Goal: Information Seeking & Learning: Check status

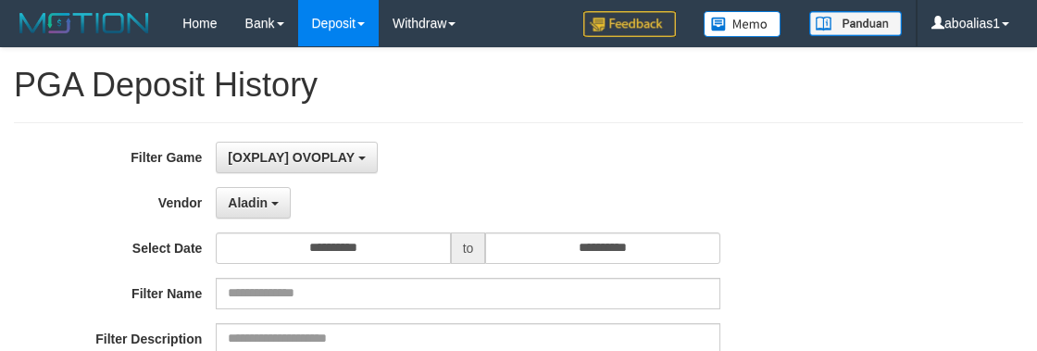
select select "**********"
select select "*"
select select "**"
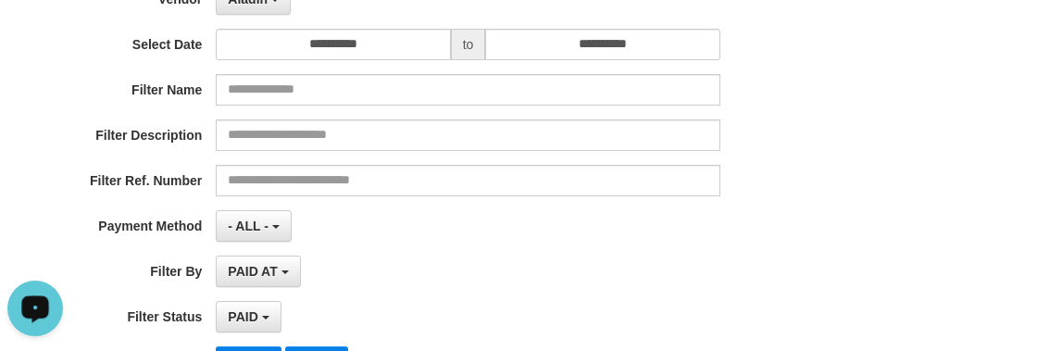
scroll to position [17, 0]
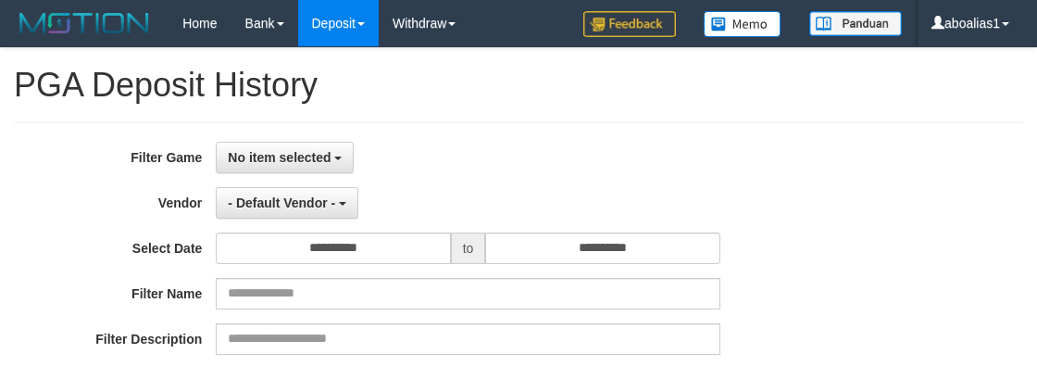
select select
select select "**"
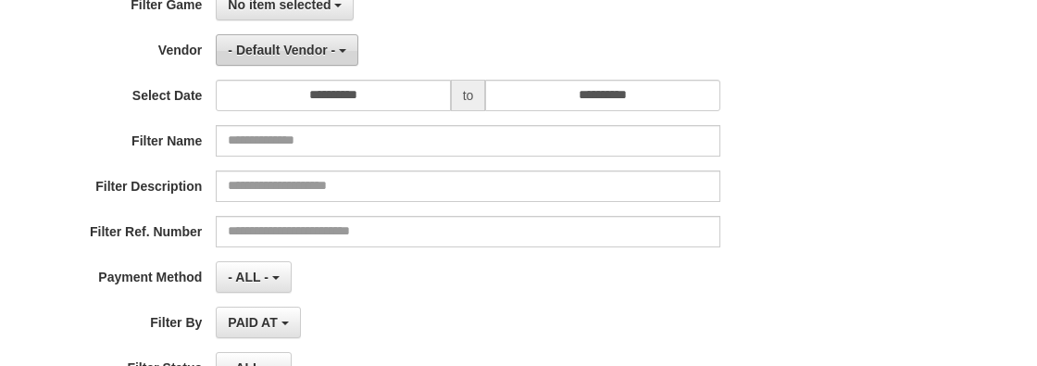
scroll to position [111, 0]
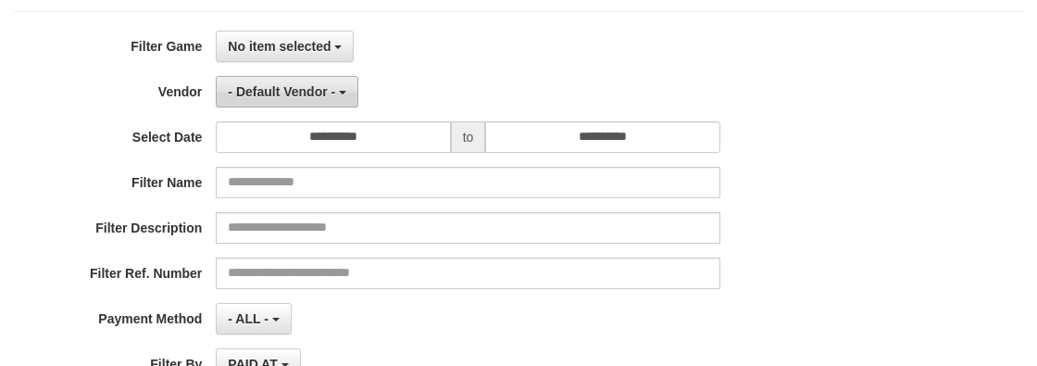
click at [303, 89] on span "- Default Vendor -" at bounding box center [281, 91] width 107 height 15
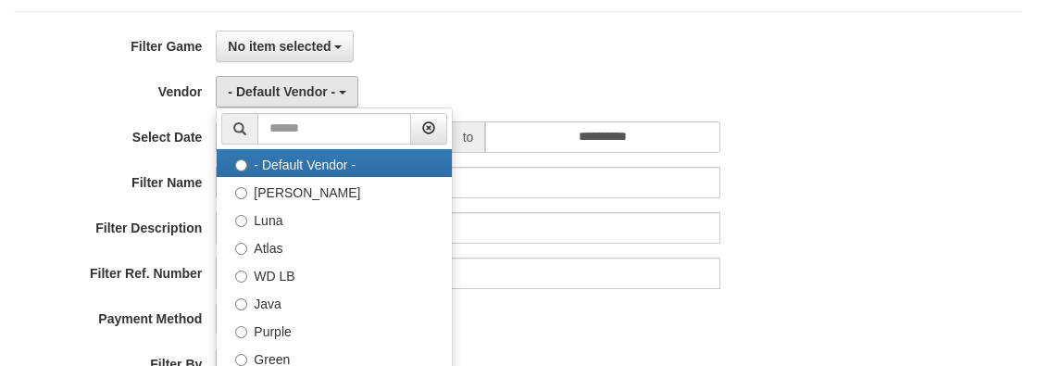
click at [280, 64] on div "**********" at bounding box center [432, 257] width 864 height 452
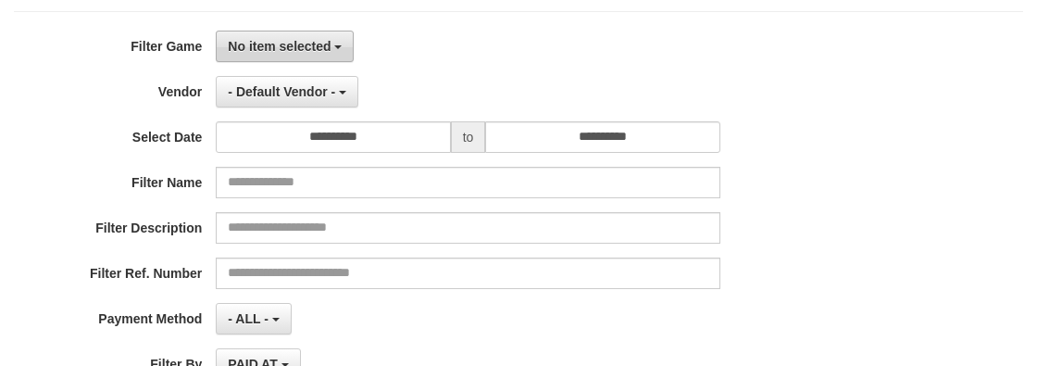
click at [280, 55] on button "No item selected" at bounding box center [285, 46] width 138 height 31
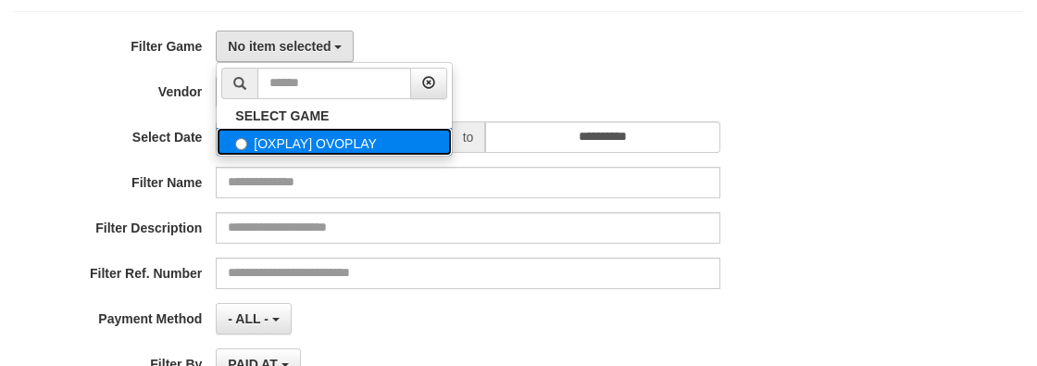
click at [294, 128] on label "[OXPLAY] OVOPLAY" at bounding box center [334, 142] width 235 height 28
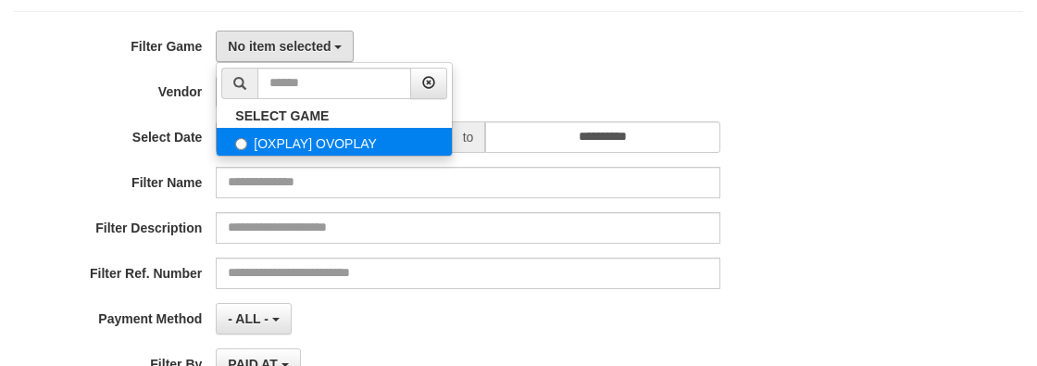
select select "****"
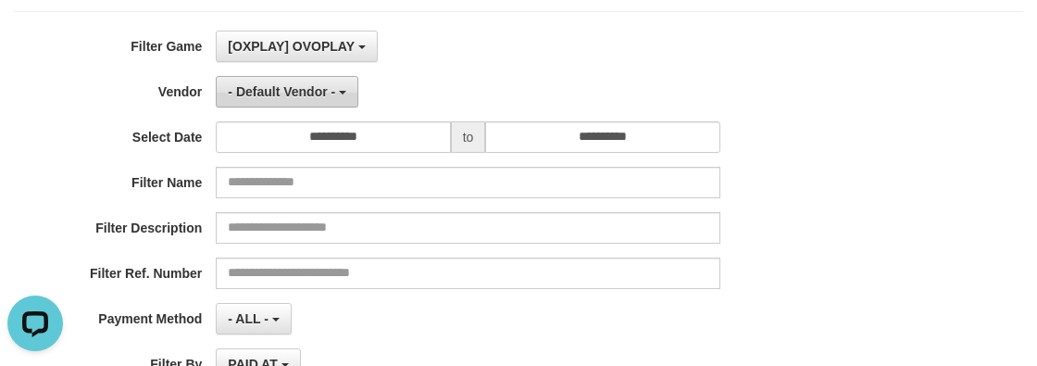
scroll to position [17, 0]
click at [288, 101] on button "- Default Vendor -" at bounding box center [287, 91] width 143 height 31
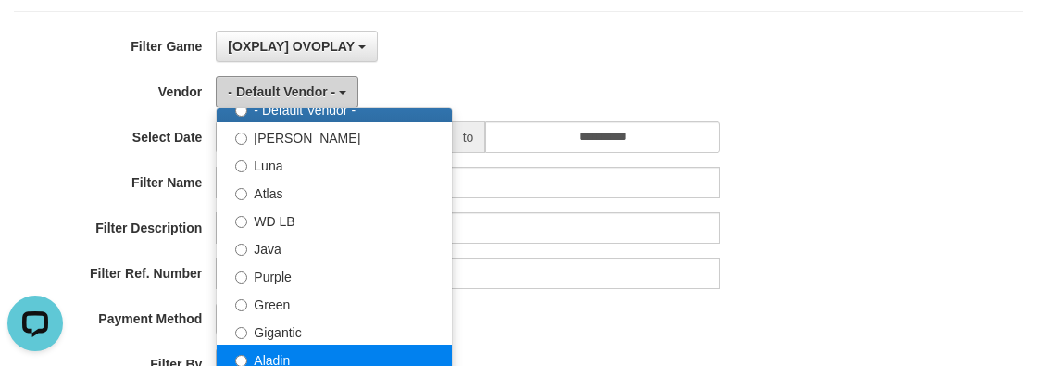
scroll to position [83, 0]
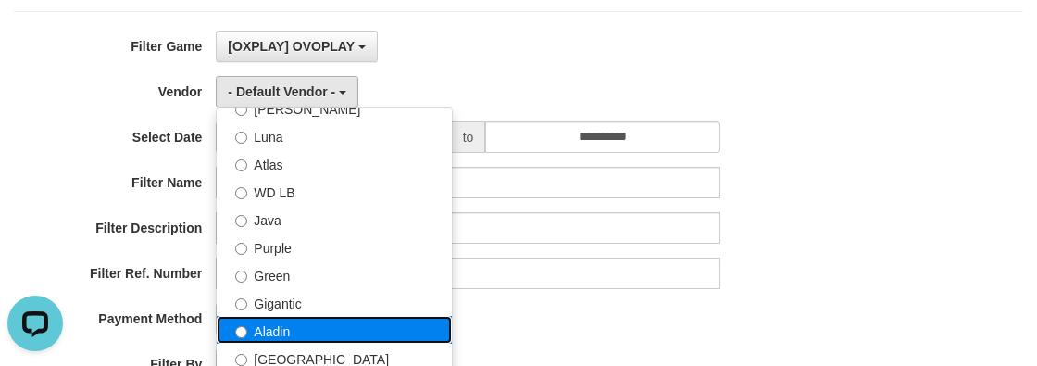
click at [285, 324] on label "Aladin" at bounding box center [334, 330] width 235 height 28
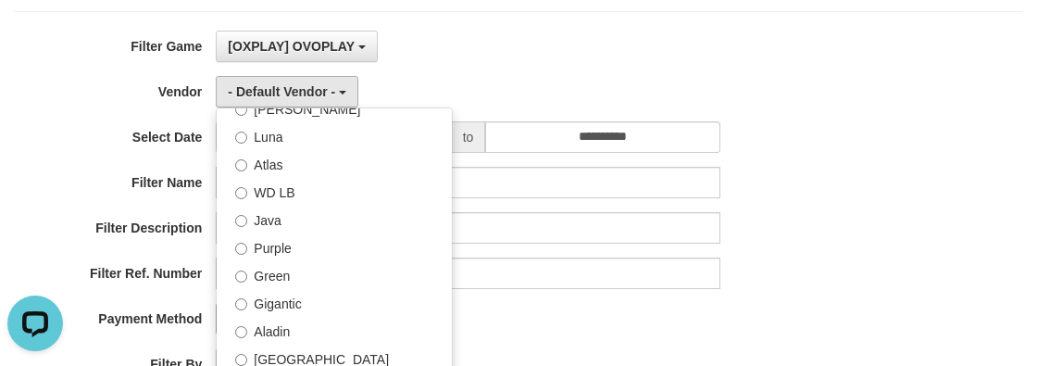
select select "**********"
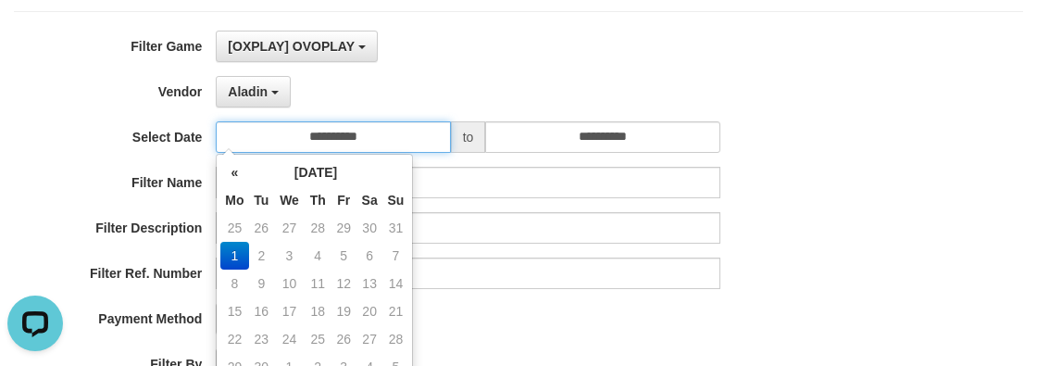
click at [304, 137] on input "**********" at bounding box center [333, 136] width 234 height 31
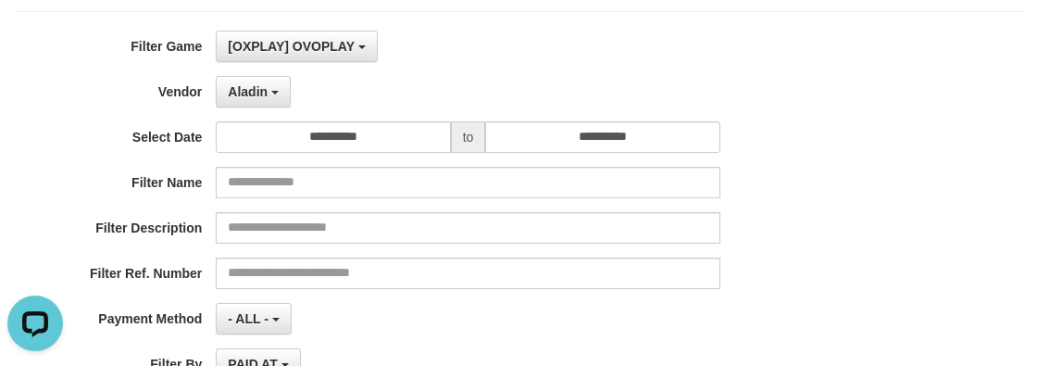
drag, startPoint x: 65, startPoint y: 158, endPoint x: 101, endPoint y: 154, distance: 36.4
click at [73, 158] on div "**********" at bounding box center [432, 257] width 864 height 452
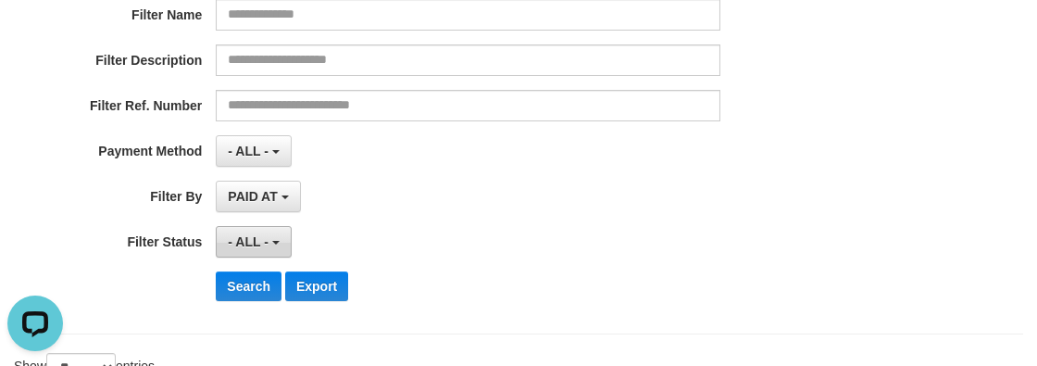
click at [244, 239] on span "- ALL -" at bounding box center [248, 241] width 41 height 15
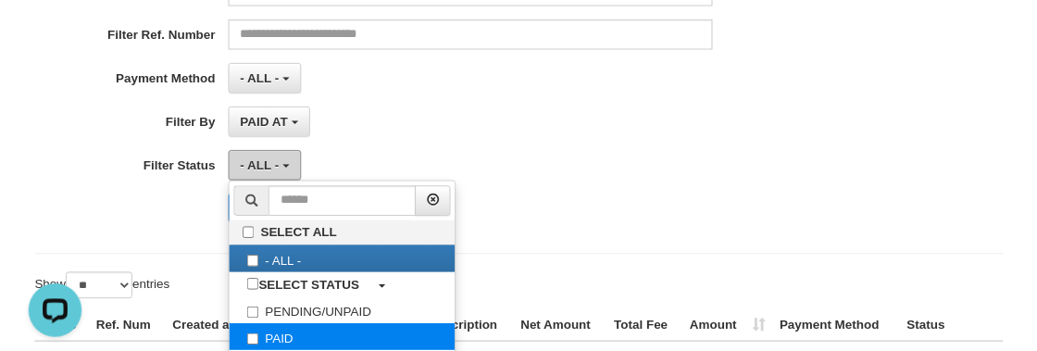
scroll to position [447, 0]
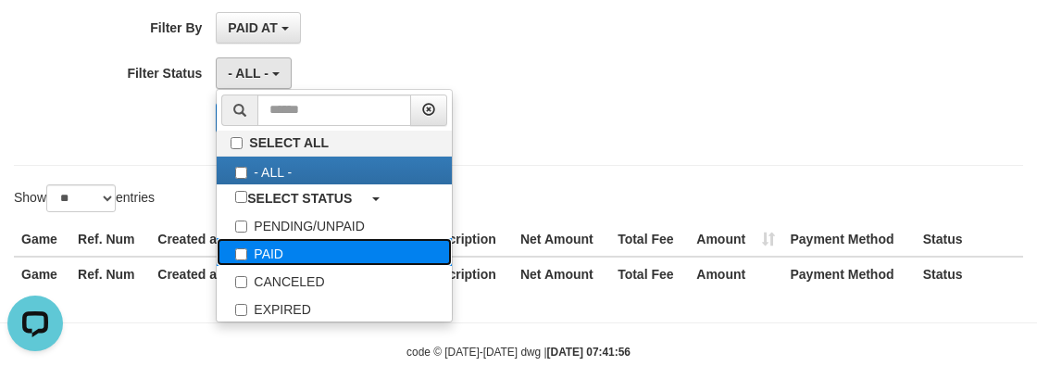
click at [281, 250] on label "PAID" at bounding box center [334, 252] width 235 height 28
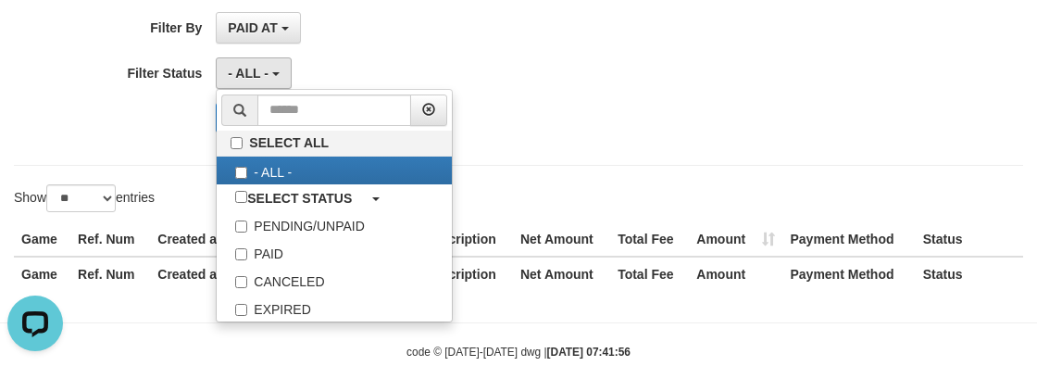
select select "*"
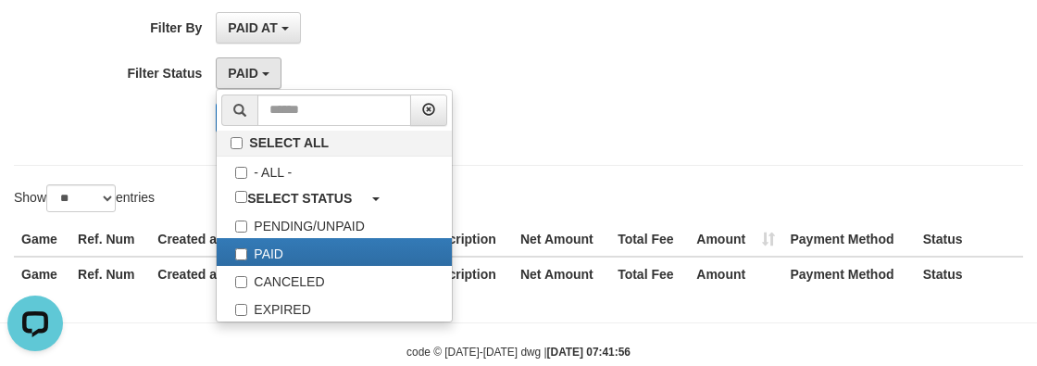
drag, startPoint x: 74, startPoint y: 160, endPoint x: 106, endPoint y: 157, distance: 32.5
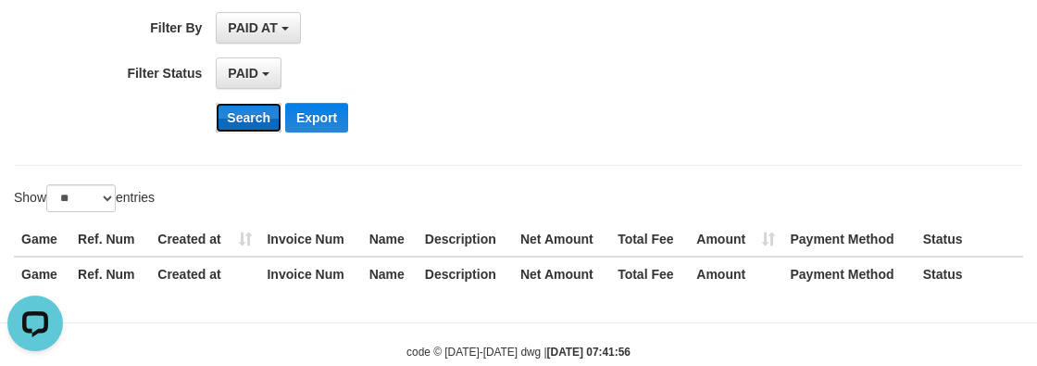
click at [232, 121] on button "Search" at bounding box center [249, 118] width 66 height 30
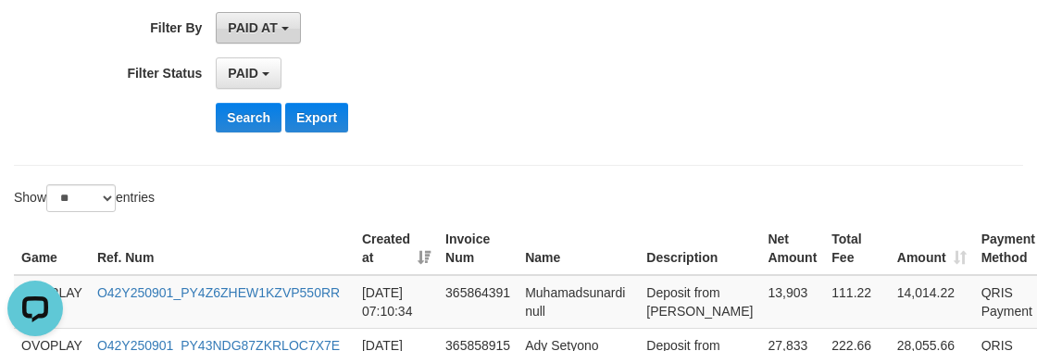
click at [267, 38] on button "PAID AT" at bounding box center [258, 27] width 84 height 31
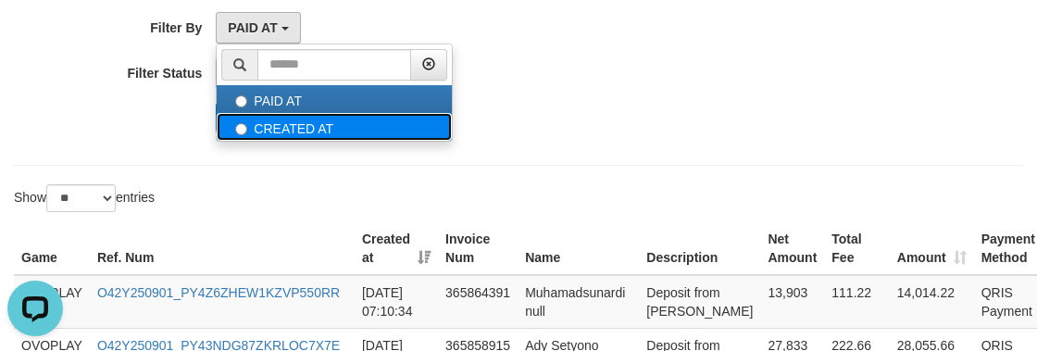
click at [300, 127] on label "CREATED AT" at bounding box center [334, 127] width 235 height 28
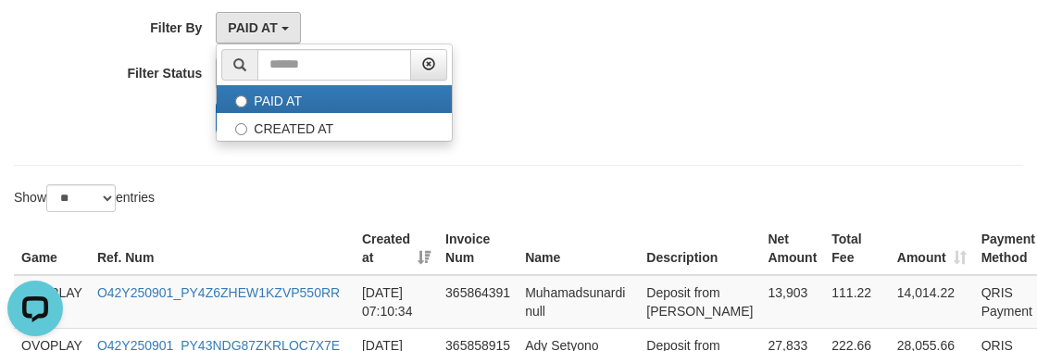
select select "*"
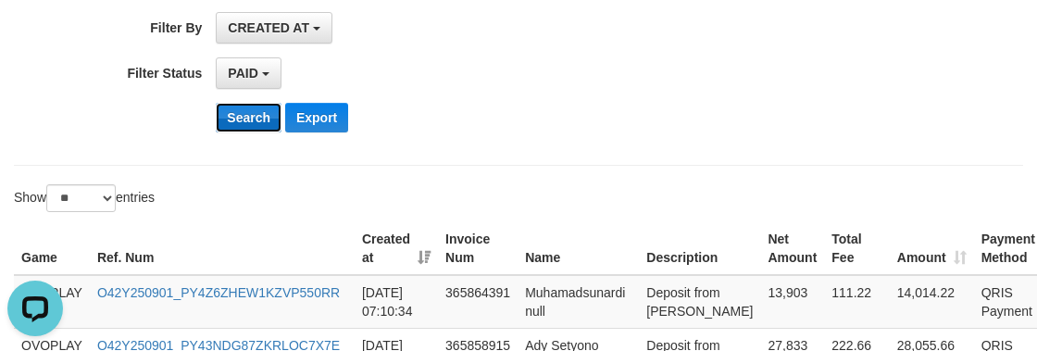
click at [259, 103] on button "Search" at bounding box center [249, 118] width 66 height 30
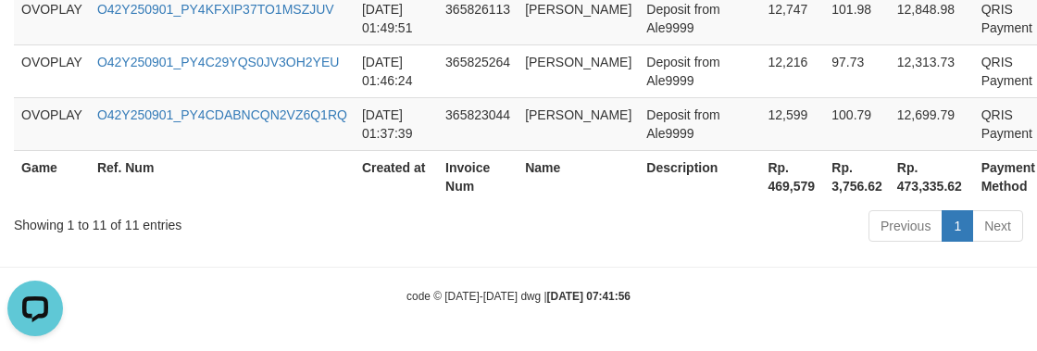
scroll to position [1298, 0]
click at [760, 187] on th "Rp. 469,579" at bounding box center [792, 176] width 64 height 53
copy th "469,579"
drag, startPoint x: 473, startPoint y: 230, endPoint x: 434, endPoint y: 230, distance: 38.9
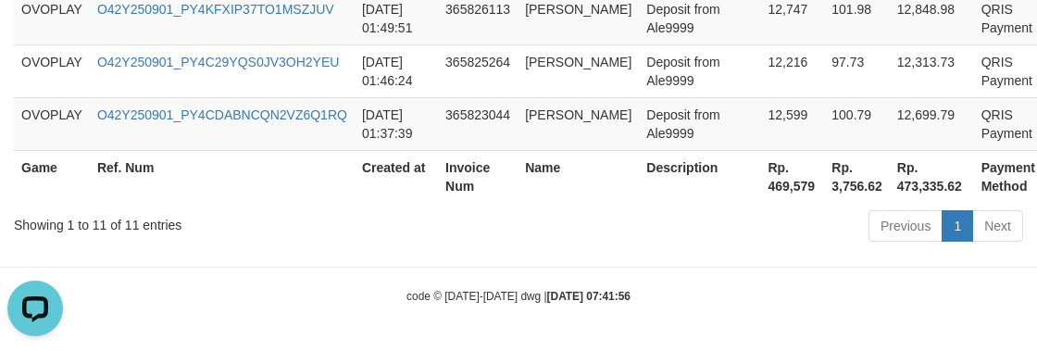
click at [473, 230] on div "Previous 1 Next" at bounding box center [734, 228] width 577 height 40
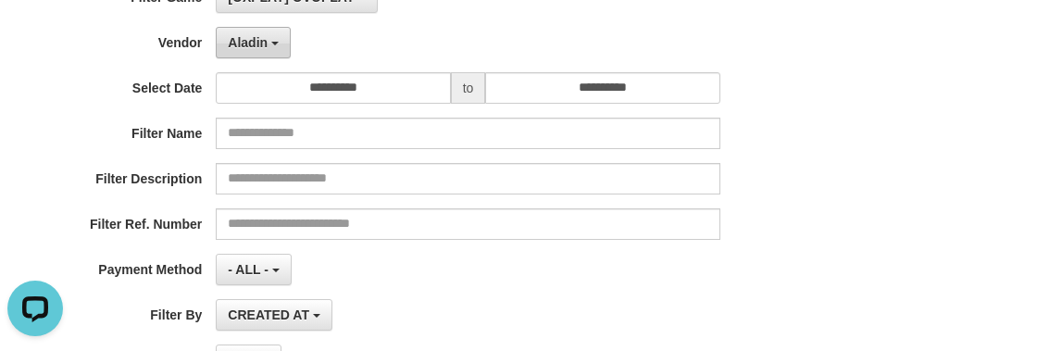
scroll to position [83, 0]
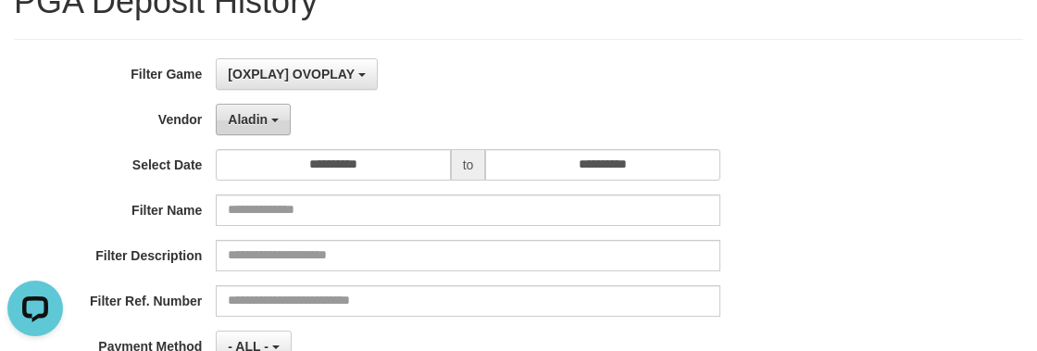
click at [267, 117] on button "Aladin" at bounding box center [253, 119] width 75 height 31
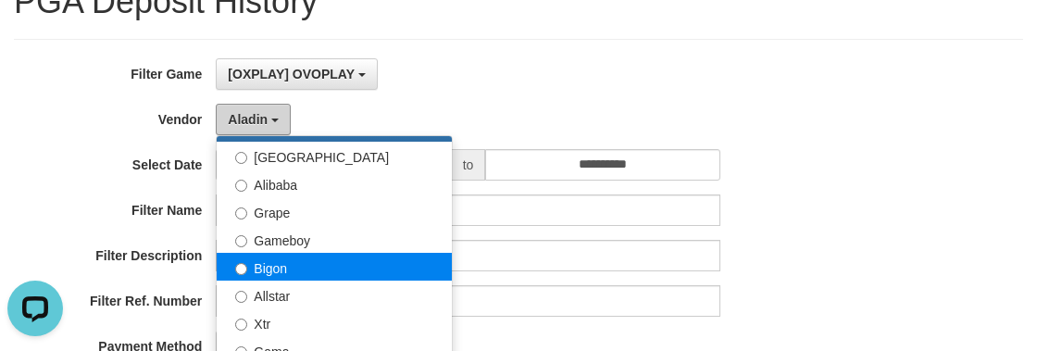
scroll to position [336, 0]
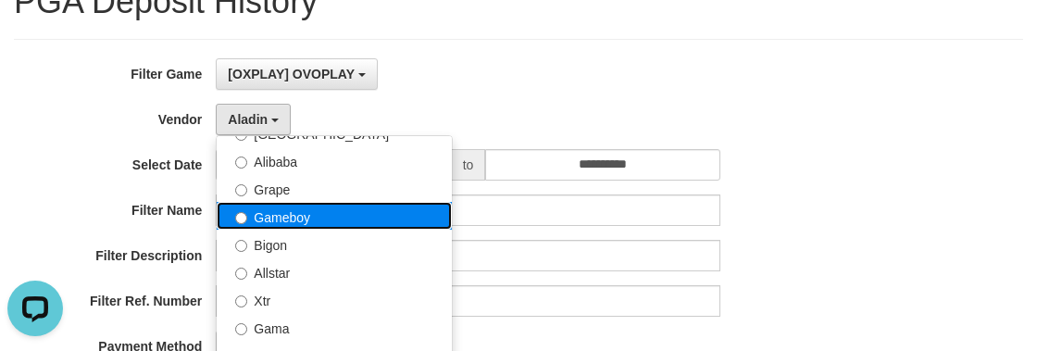
click at [287, 218] on label "Gameboy" at bounding box center [334, 216] width 235 height 28
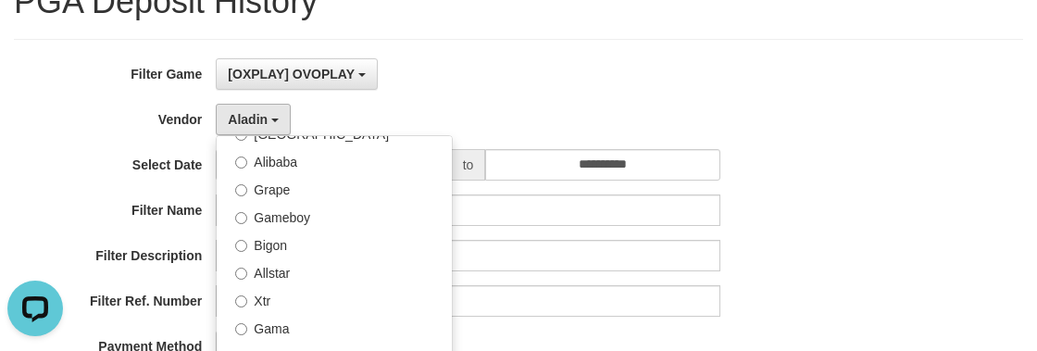
select select "**********"
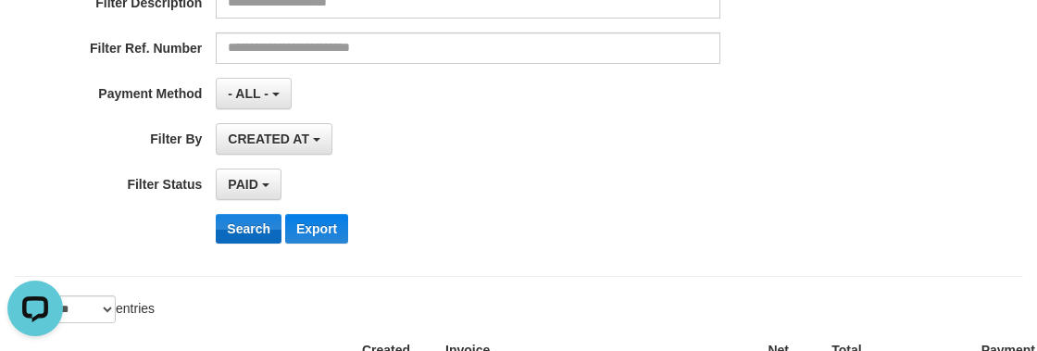
click at [234, 242] on div "**********" at bounding box center [432, 32] width 864 height 452
click at [243, 230] on button "Search" at bounding box center [249, 229] width 66 height 30
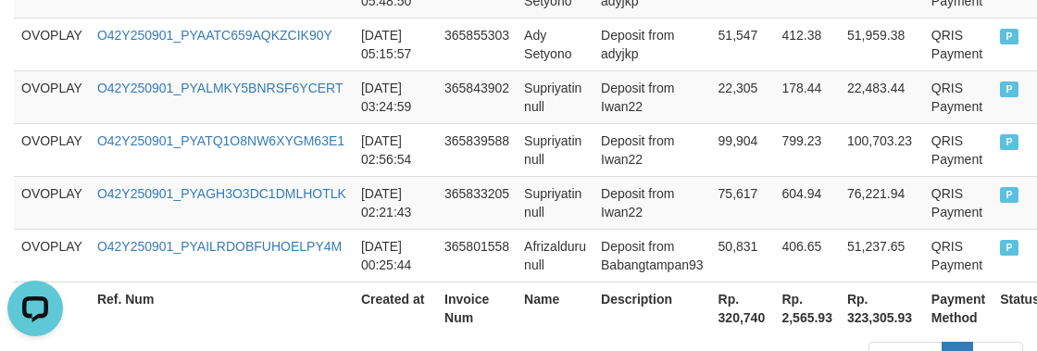
scroll to position [887, 0]
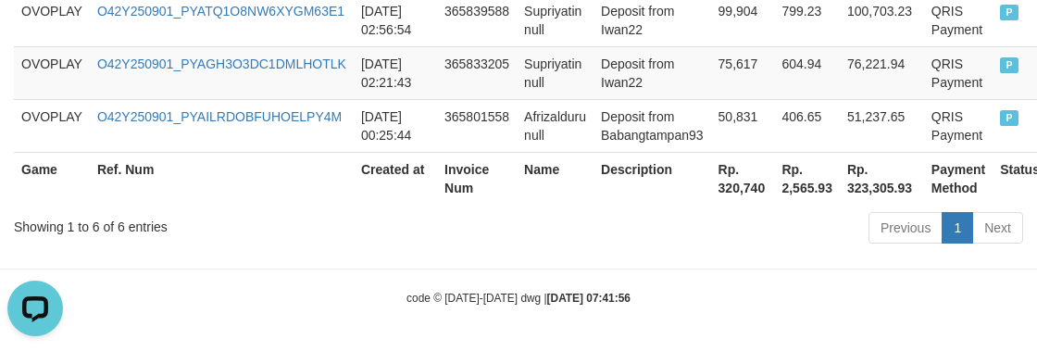
click at [742, 193] on th "Rp. 320,740" at bounding box center [743, 178] width 64 height 53
copy th "320,740"
click at [370, 229] on div "Showing 1 to 6 of 6 entries" at bounding box center [216, 223] width 404 height 26
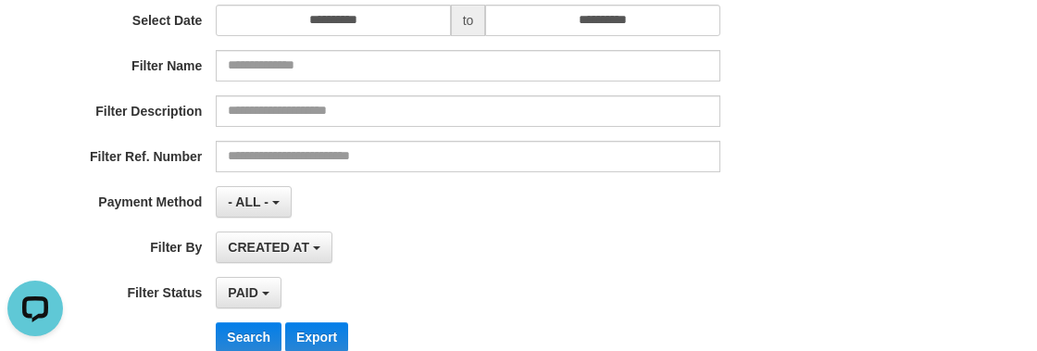
scroll to position [0, 0]
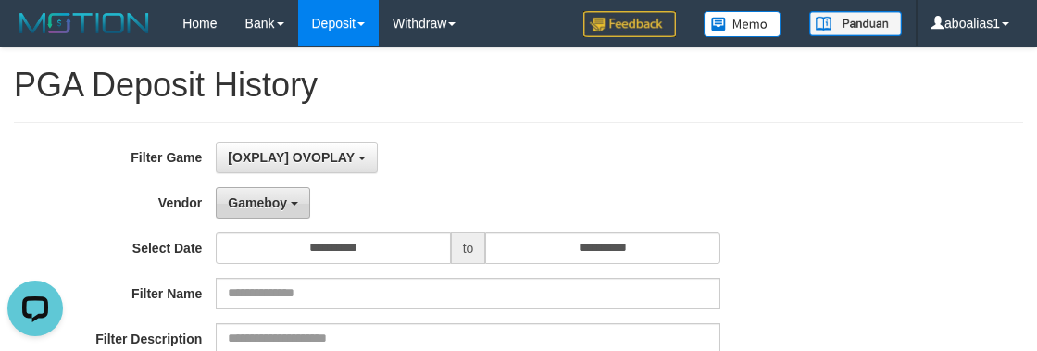
click at [247, 208] on span "Gameboy" at bounding box center [257, 202] width 59 height 15
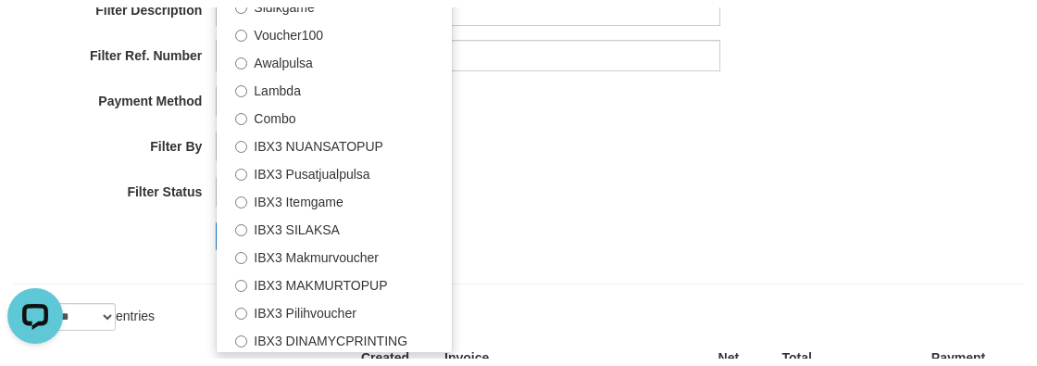
scroll to position [504, 0]
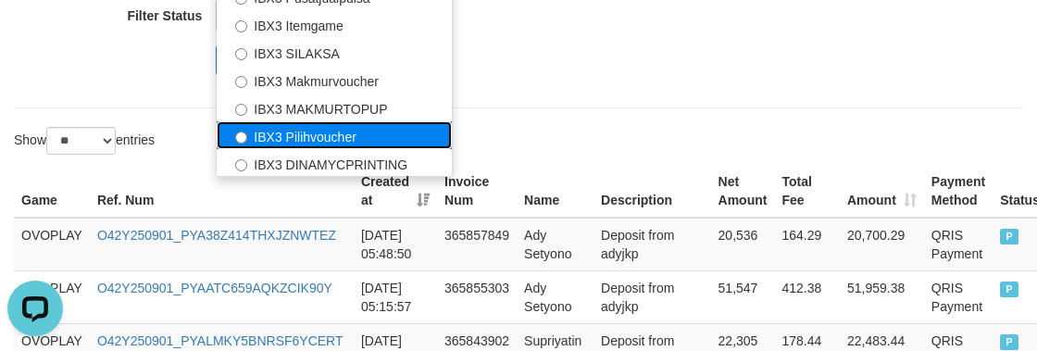
click at [302, 130] on label "IBX3 Pilihvoucher" at bounding box center [334, 135] width 235 height 28
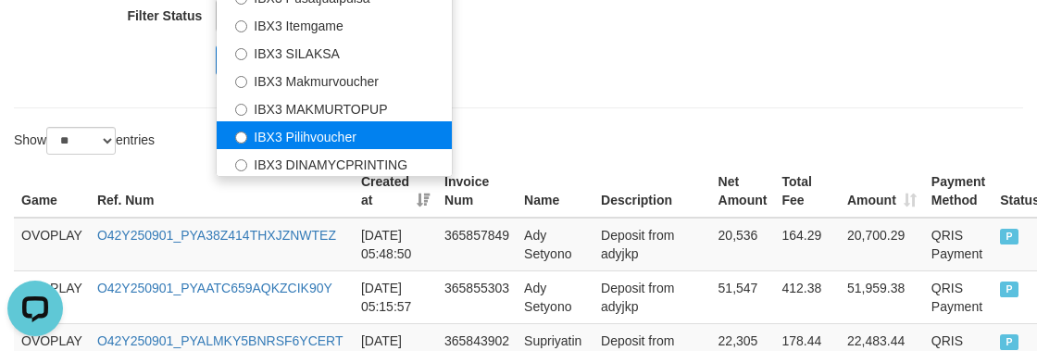
select select "**********"
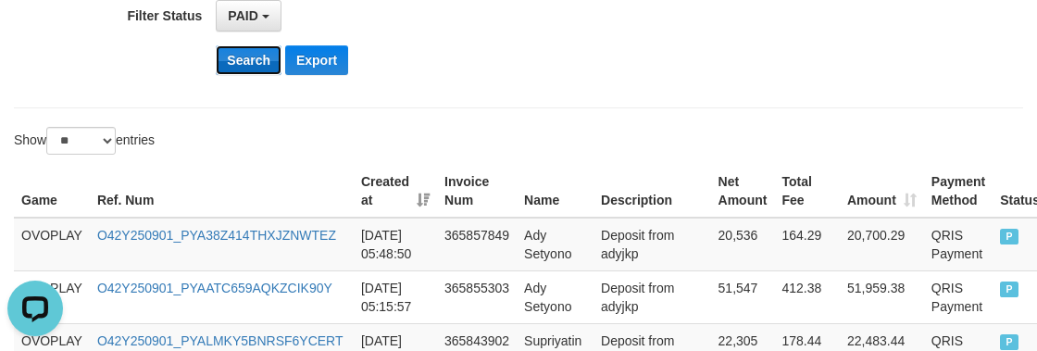
click at [263, 60] on button "Search" at bounding box center [249, 60] width 66 height 30
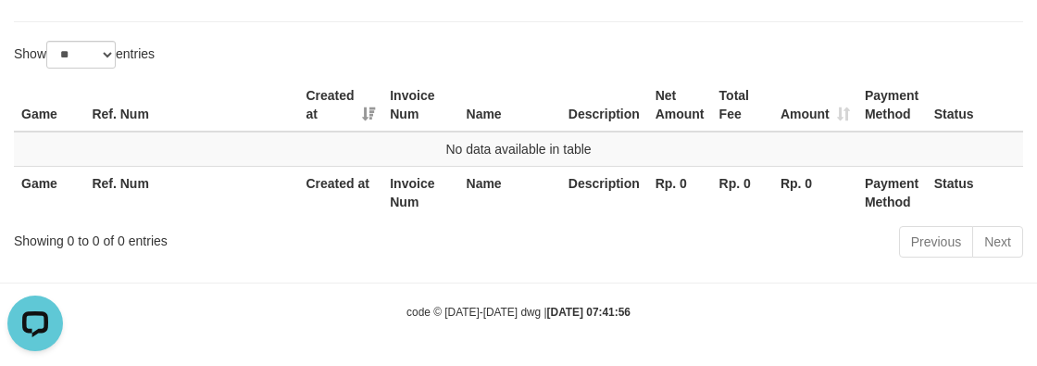
scroll to position [422, 0]
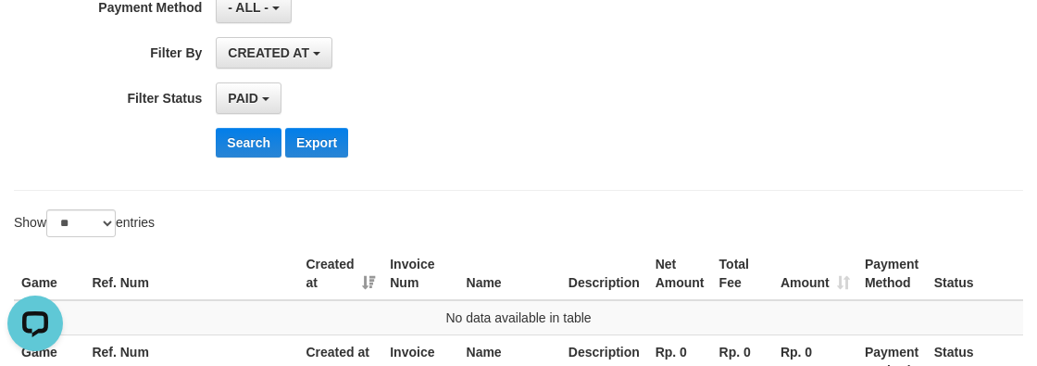
click at [628, 130] on div "Search Export" at bounding box center [540, 143] width 648 height 30
click at [282, 17] on button "- ALL -" at bounding box center [253, 7] width 75 height 31
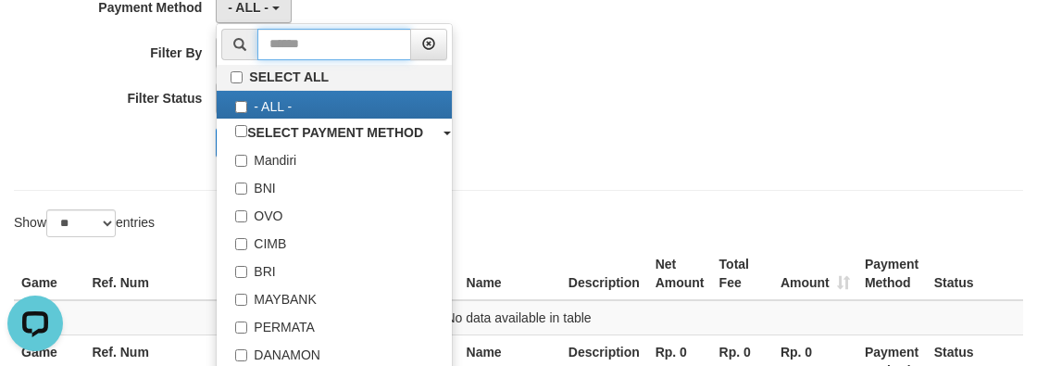
click at [279, 36] on input "text" at bounding box center [334, 44] width 154 height 31
drag, startPoint x: 684, startPoint y: 68, endPoint x: 244, endPoint y: 68, distance: 439.7
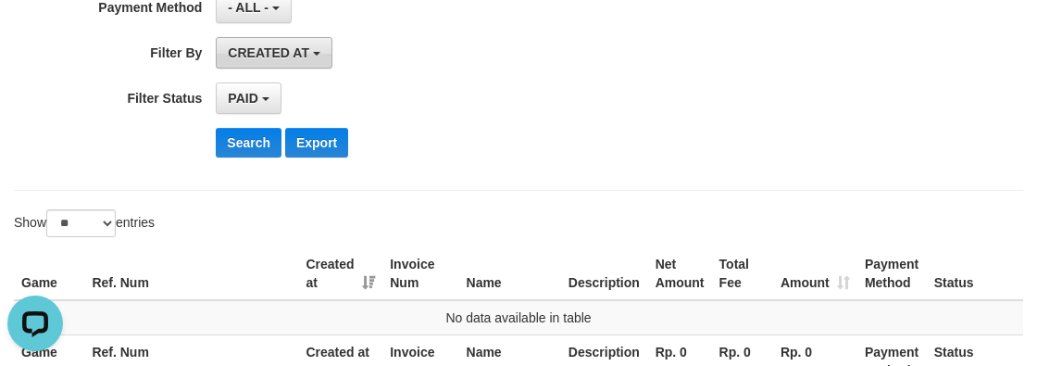
click at [238, 50] on span "CREATED AT" at bounding box center [268, 52] width 81 height 15
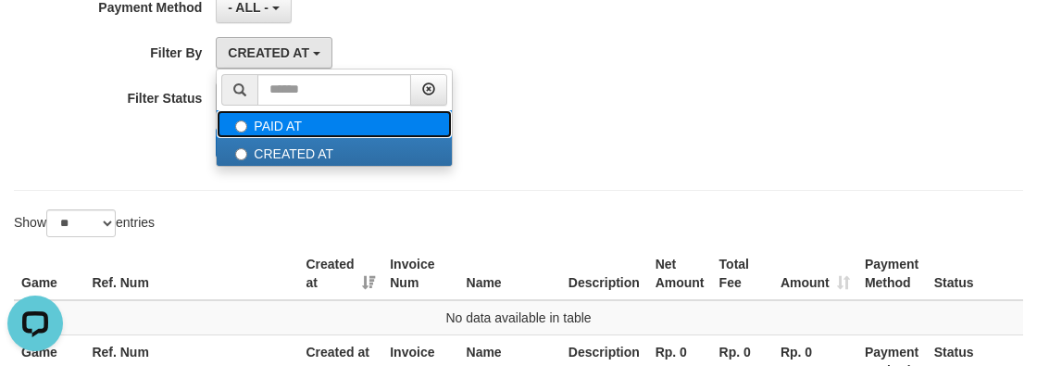
click at [264, 124] on label "PAID AT" at bounding box center [334, 124] width 235 height 28
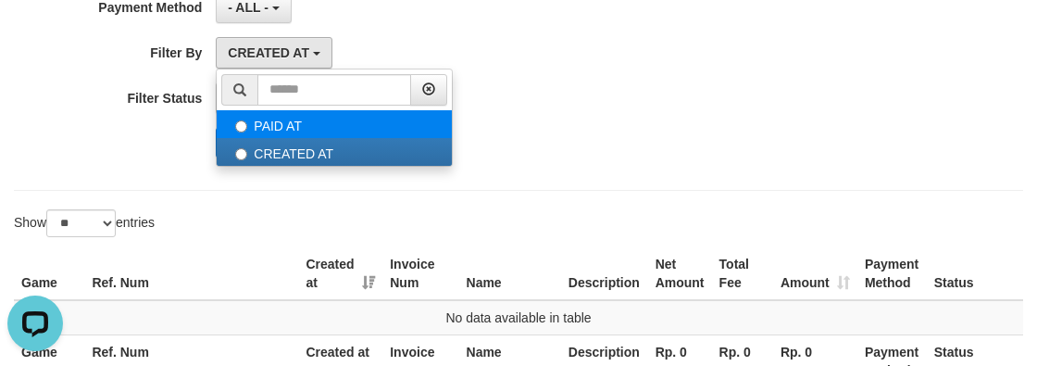
select select "*"
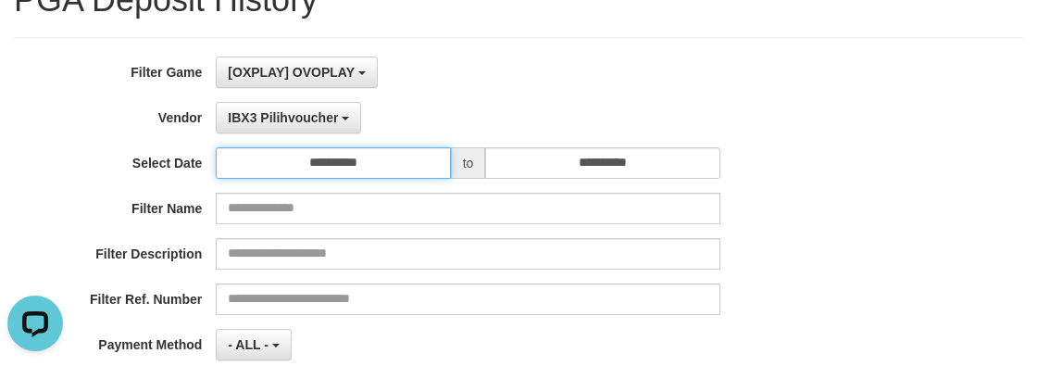
click at [314, 160] on input "**********" at bounding box center [333, 162] width 234 height 31
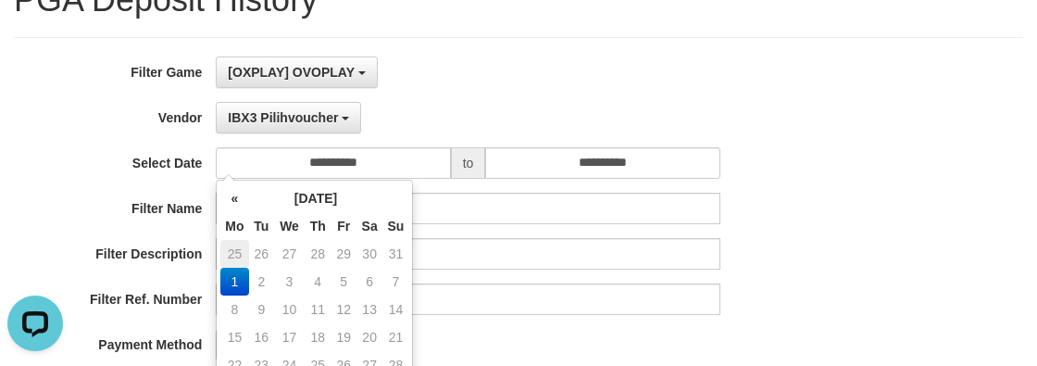
click at [234, 250] on td "25" at bounding box center [234, 254] width 28 height 28
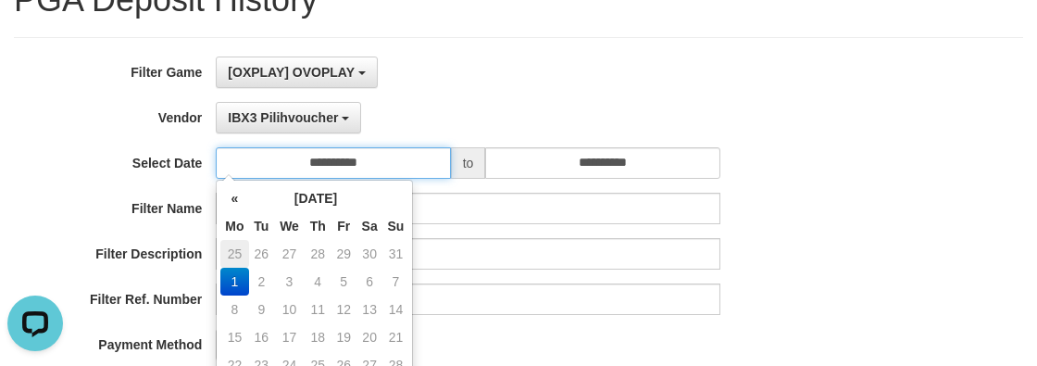
type input "**********"
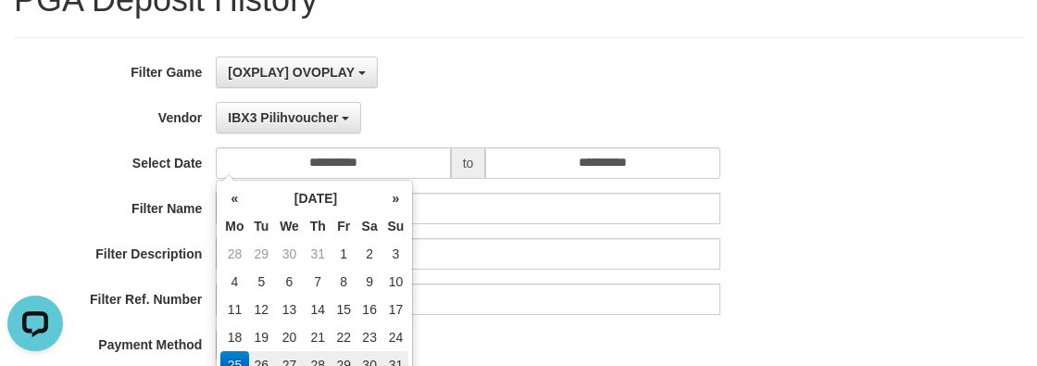
drag, startPoint x: 878, startPoint y: 307, endPoint x: 574, endPoint y: 267, distance: 307.1
click at [878, 307] on div "**********" at bounding box center [518, 282] width 1037 height 452
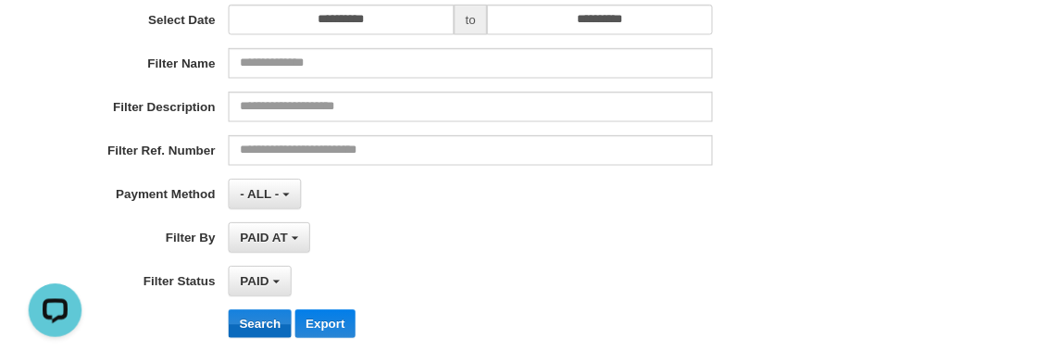
scroll to position [338, 0]
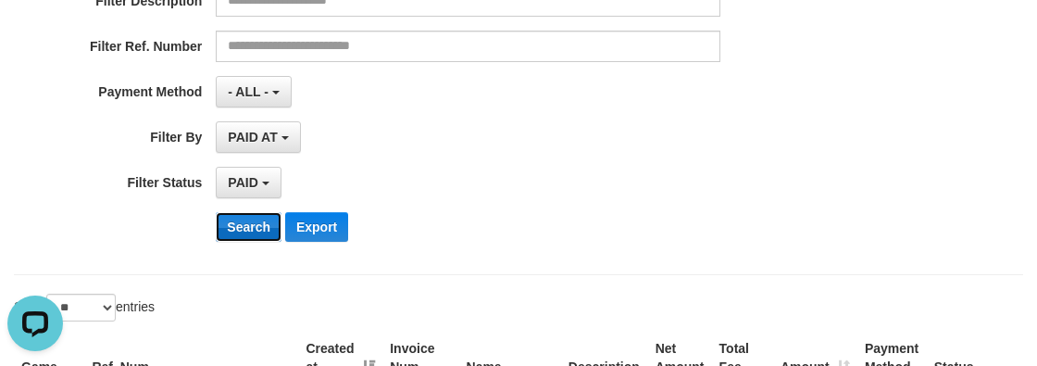
click at [251, 221] on button "Search" at bounding box center [249, 227] width 66 height 30
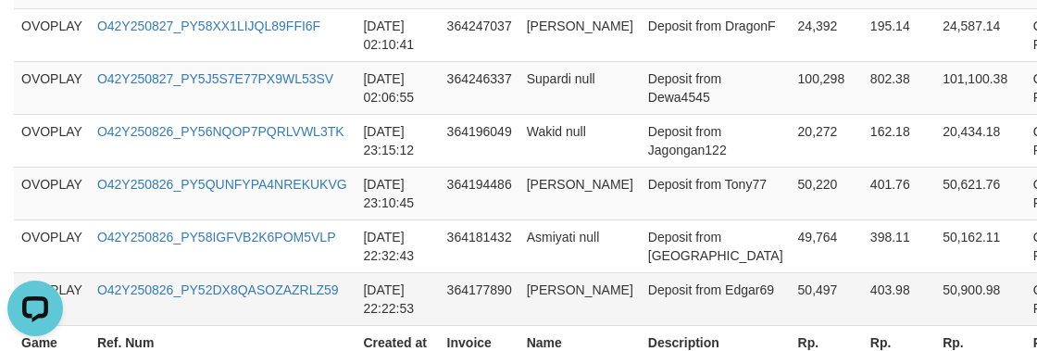
scroll to position [1768, 0]
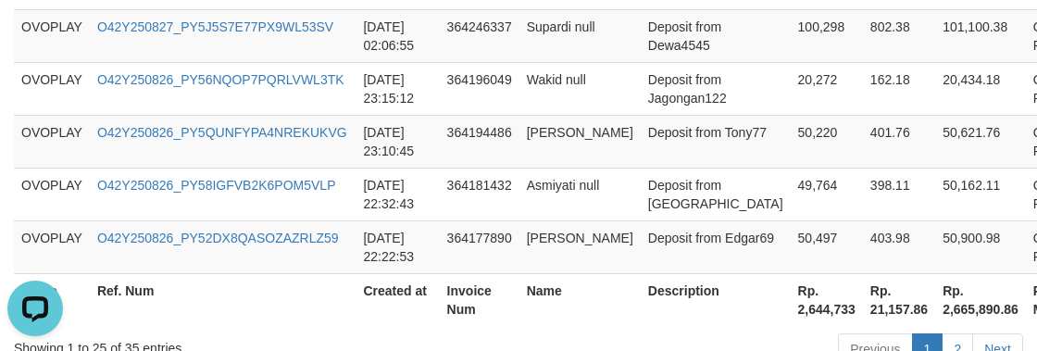
click at [790, 299] on th "Rp. 2,644,733" at bounding box center [826, 299] width 72 height 53
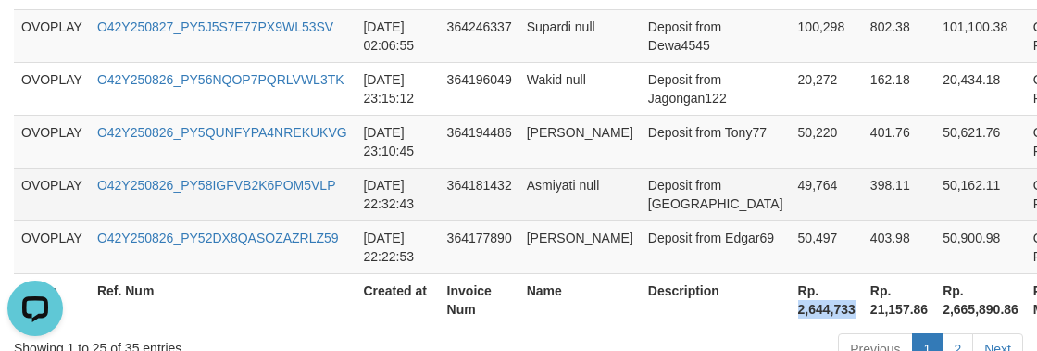
copy th "2,644,733"
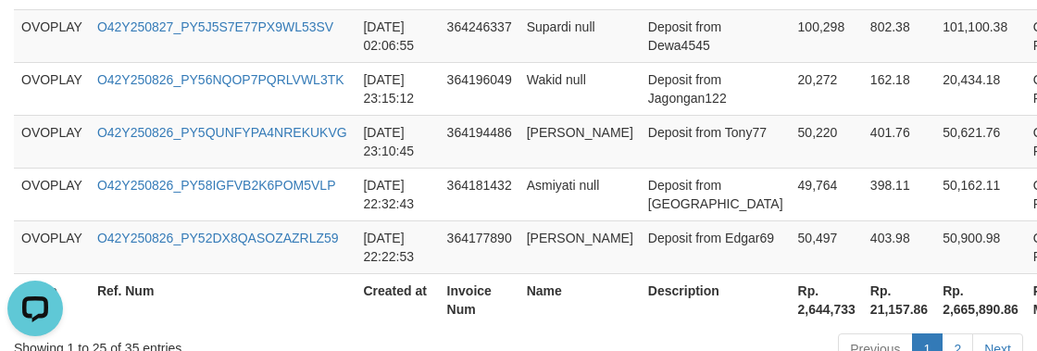
click at [355, 283] on th "Created at" at bounding box center [396, 299] width 83 height 53
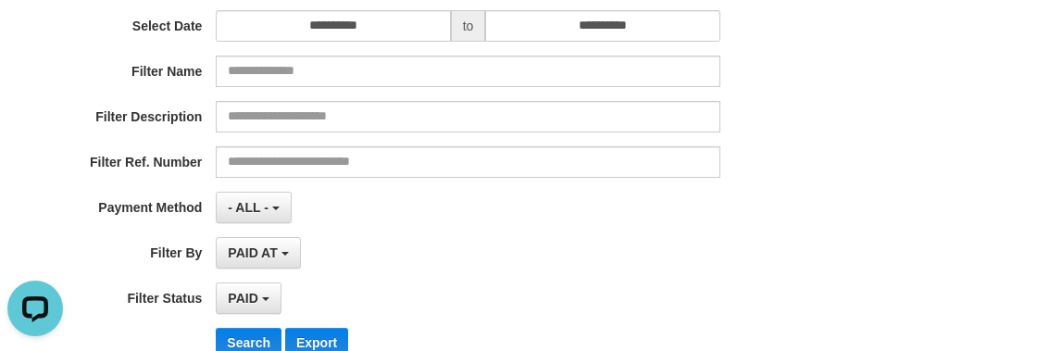
scroll to position [169, 0]
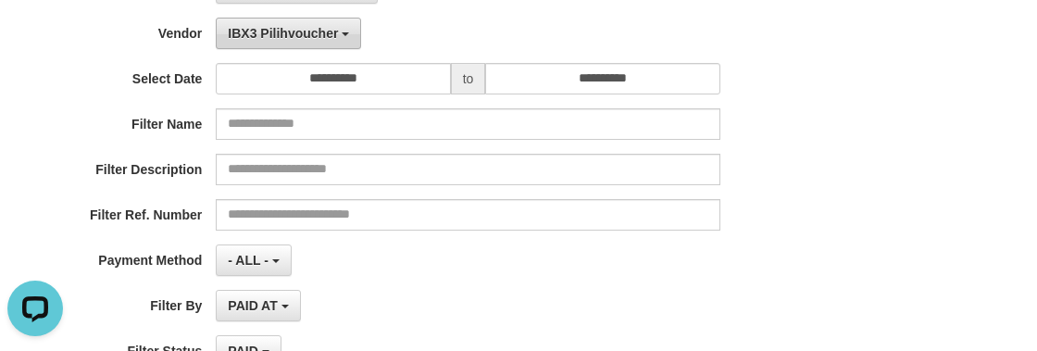
click at [277, 42] on button "IBX3 Pilihvoucher" at bounding box center [288, 33] width 145 height 31
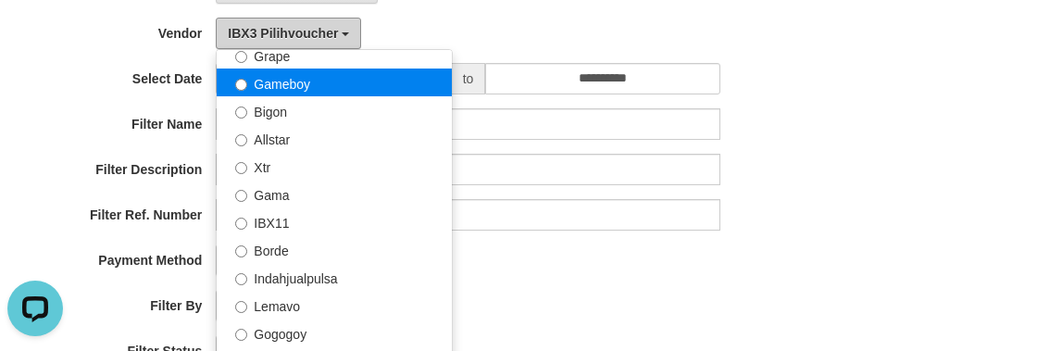
scroll to position [354, 0]
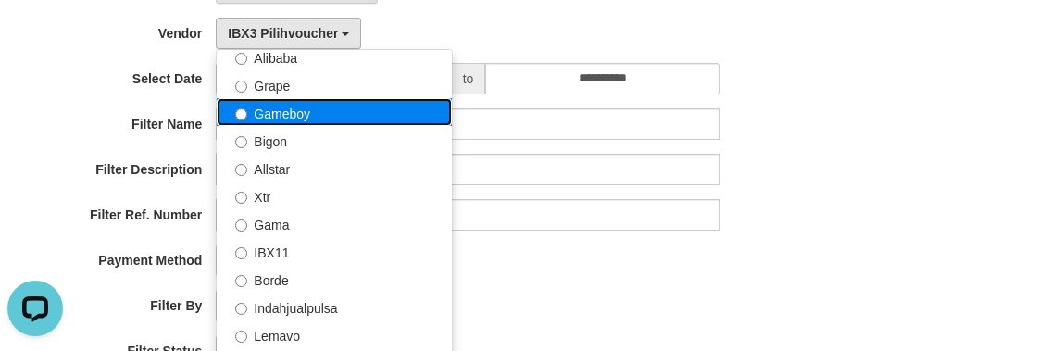
click at [313, 107] on label "Gameboy" at bounding box center [334, 112] width 235 height 28
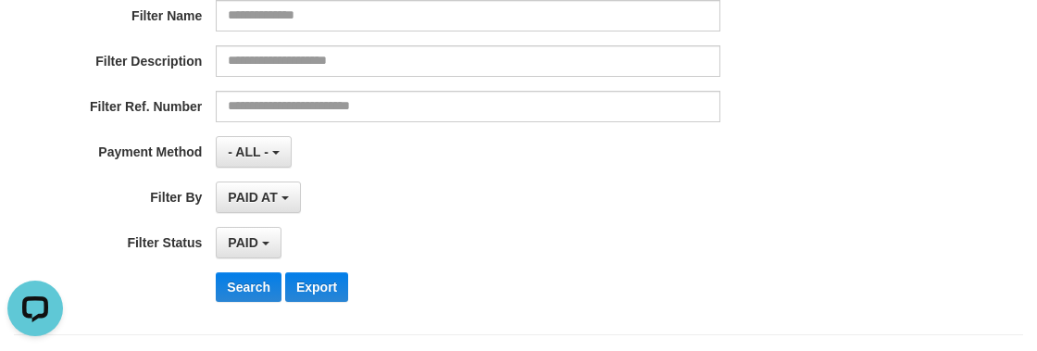
scroll to position [422, 0]
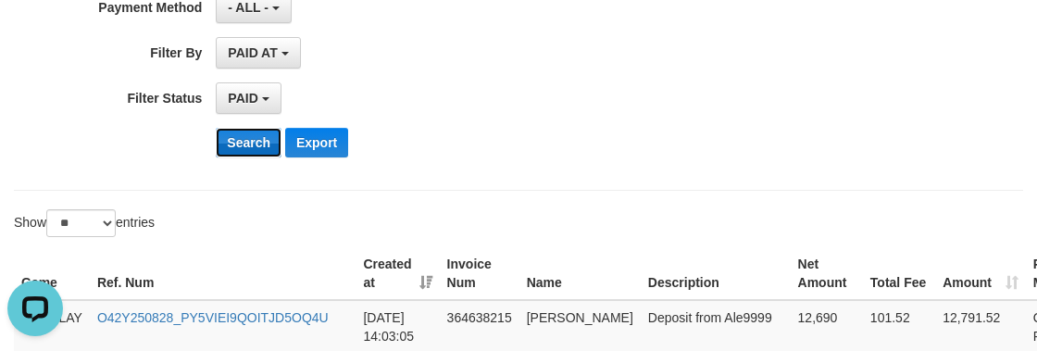
click at [232, 134] on button "Search" at bounding box center [249, 143] width 66 height 30
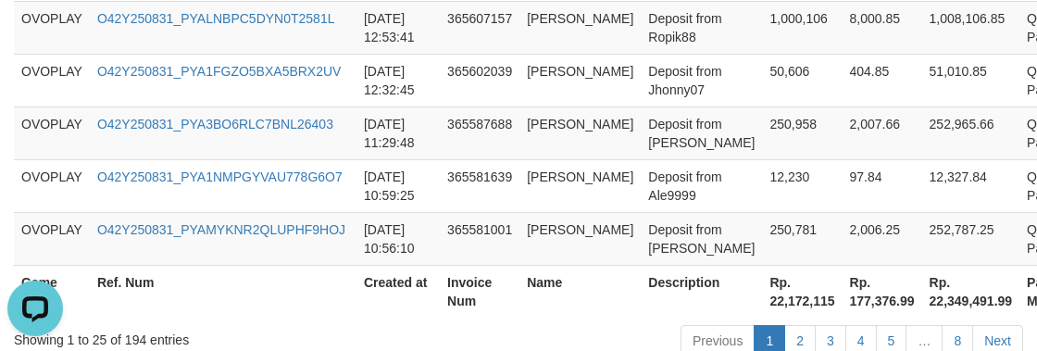
scroll to position [1887, 0]
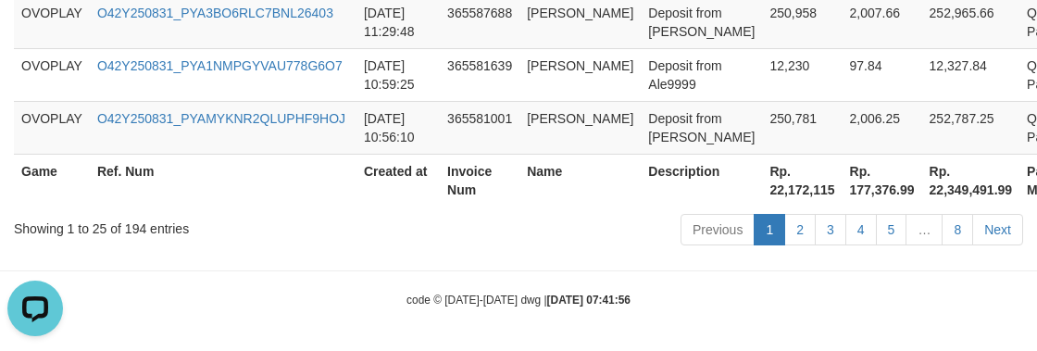
click at [770, 175] on th "Rp. 22,172,115" at bounding box center [802, 180] width 80 height 53
copy th "Rp"
click at [762, 179] on th "Rp. 22,172,115" at bounding box center [802, 180] width 80 height 53
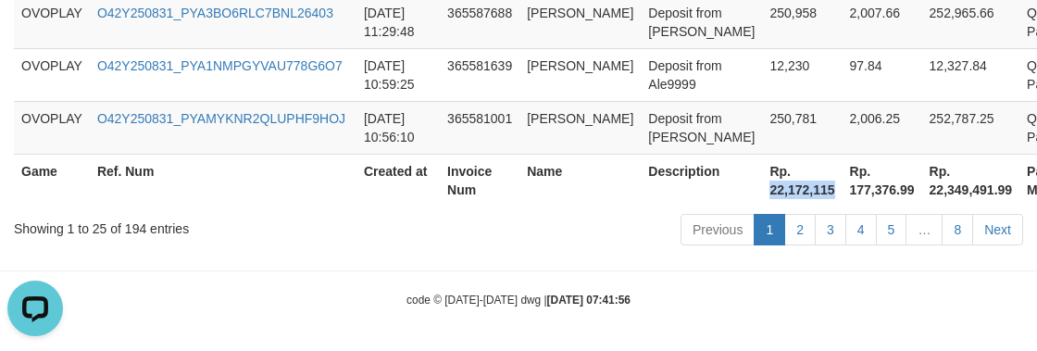
copy th "22,172,115"
drag, startPoint x: 298, startPoint y: 233, endPoint x: 282, endPoint y: 227, distance: 17.0
click at [303, 233] on div "Showing 1 to 25 of 194 entries" at bounding box center [216, 225] width 404 height 26
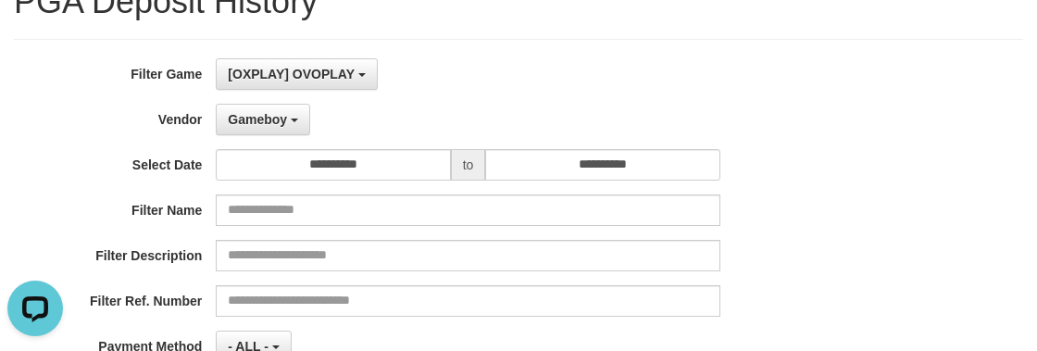
scroll to position [0, 0]
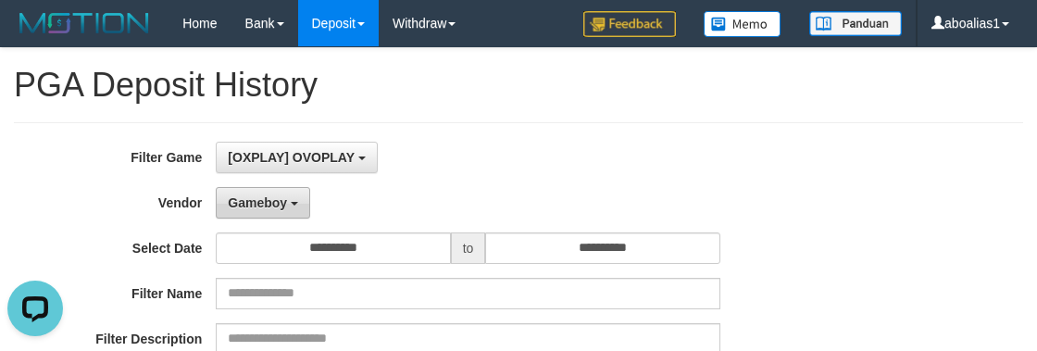
click at [266, 206] on span "Gameboy" at bounding box center [257, 202] width 59 height 15
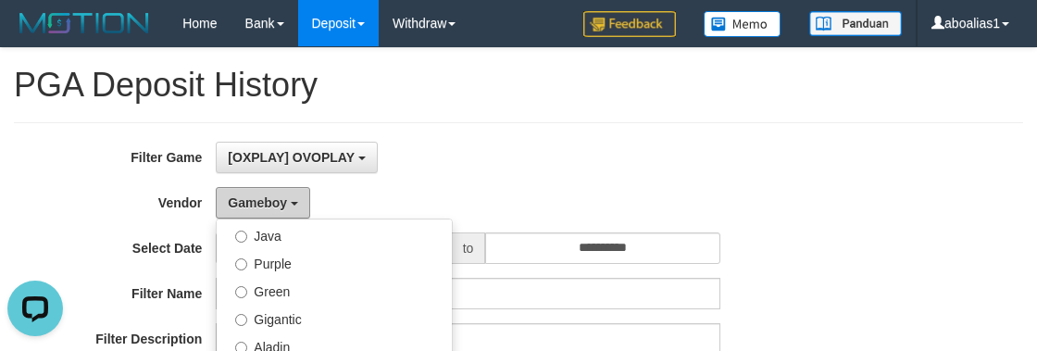
scroll to position [185, 0]
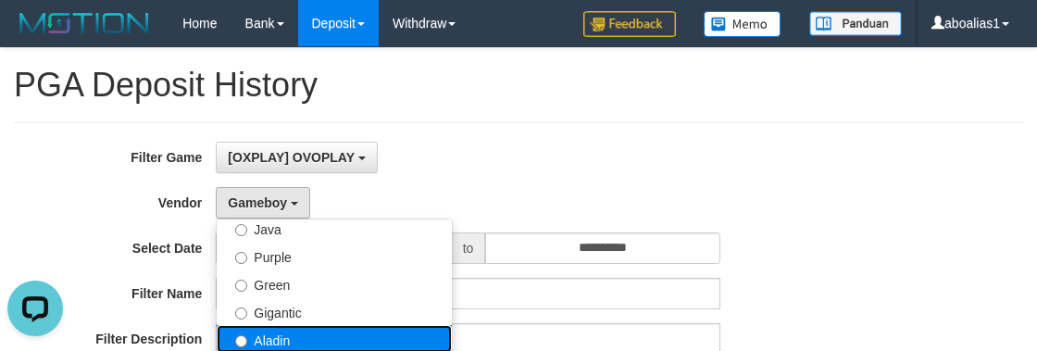
click at [300, 326] on label "Aladin" at bounding box center [334, 339] width 235 height 28
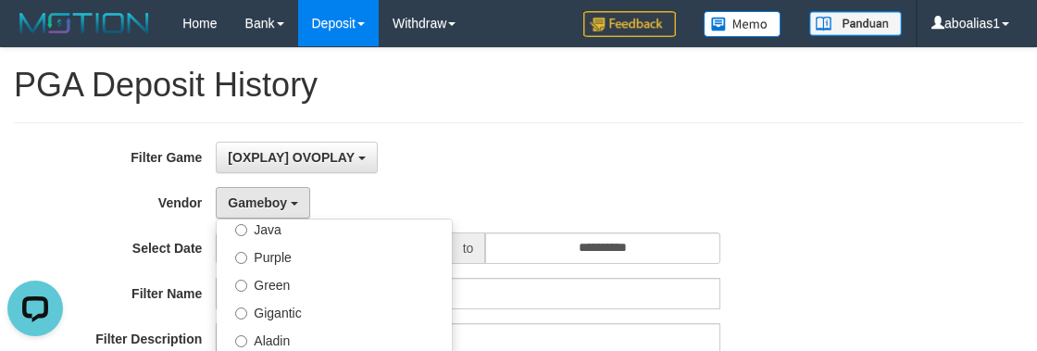
select select "**********"
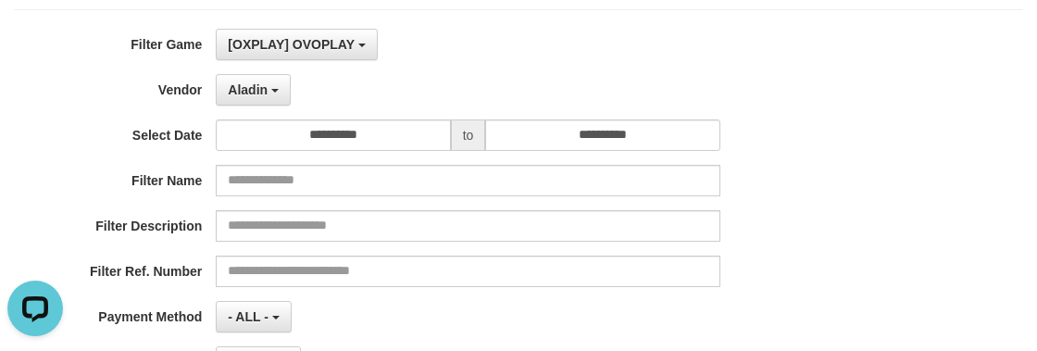
scroll to position [336, 0]
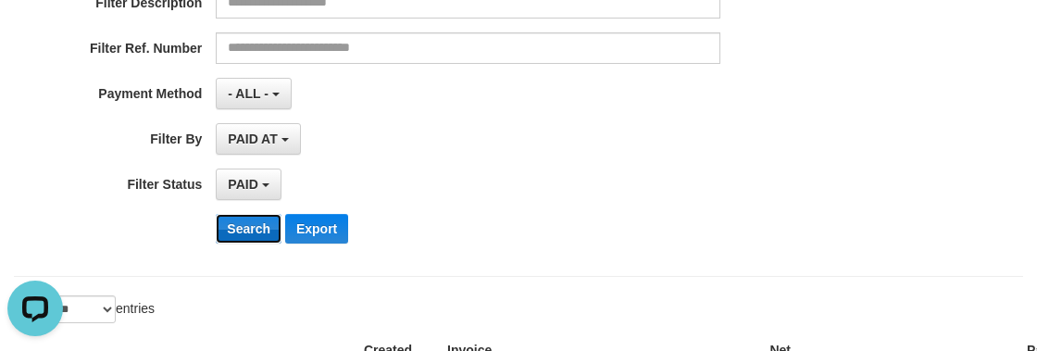
click at [237, 224] on button "Search" at bounding box center [249, 229] width 66 height 30
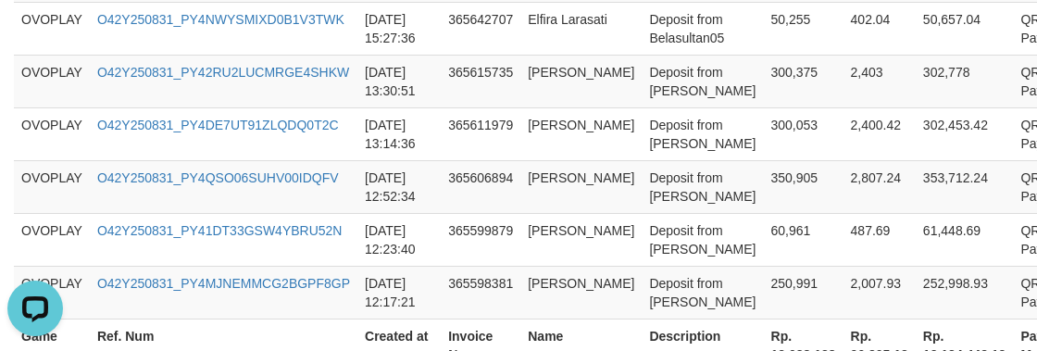
scroll to position [1887, 0]
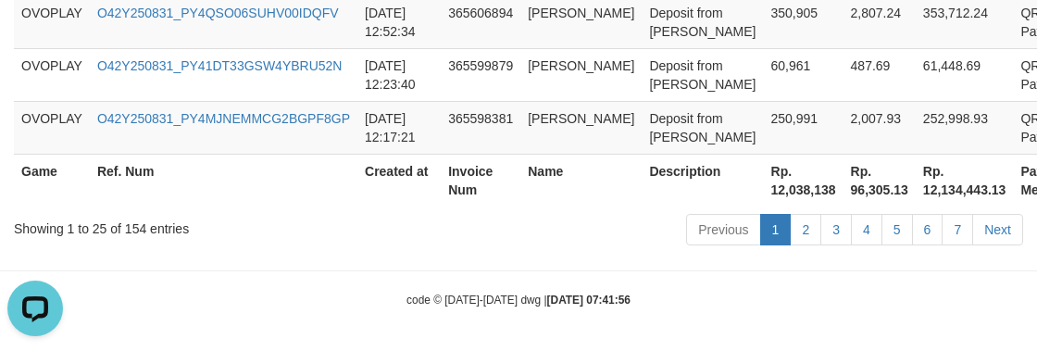
click at [767, 188] on th "Rp. 12,038,138" at bounding box center [804, 180] width 80 height 53
copy th "12,038,138"
click at [531, 230] on div "Previous 1 2 3 4 5 6 7 Next" at bounding box center [734, 232] width 577 height 40
